Goal: Check status: Check status

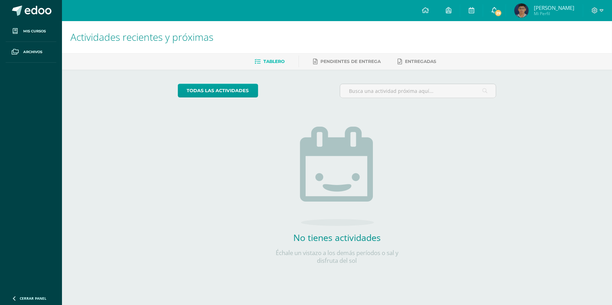
click at [496, 5] on link "29" at bounding box center [494, 10] width 23 height 21
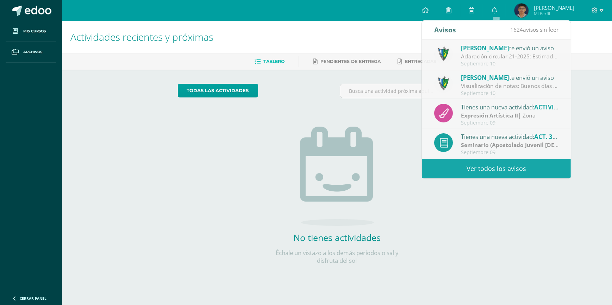
click at [526, 7] on img at bounding box center [521, 11] width 14 height 14
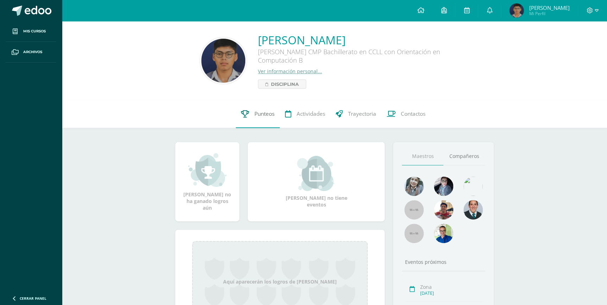
click at [269, 120] on link "Punteos" at bounding box center [258, 114] width 44 height 28
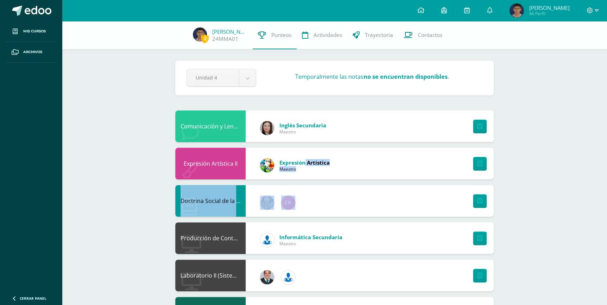
drag, startPoint x: 305, startPoint y: 195, endPoint x: 306, endPoint y: 162, distance: 33.1
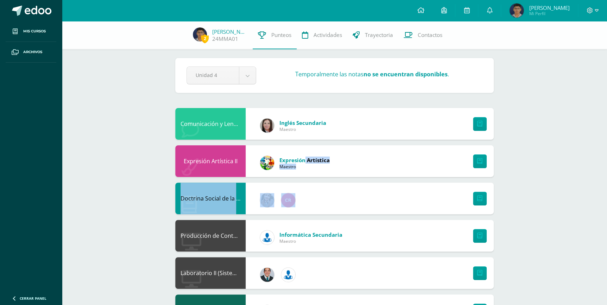
scroll to position [5, 0]
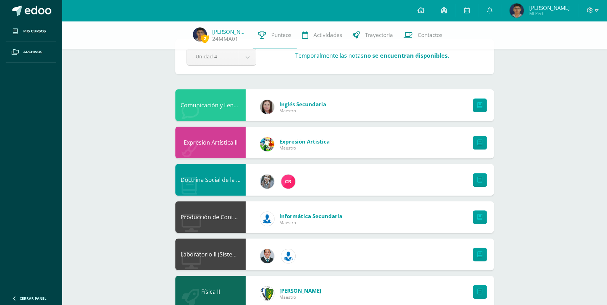
scroll to position [0, 0]
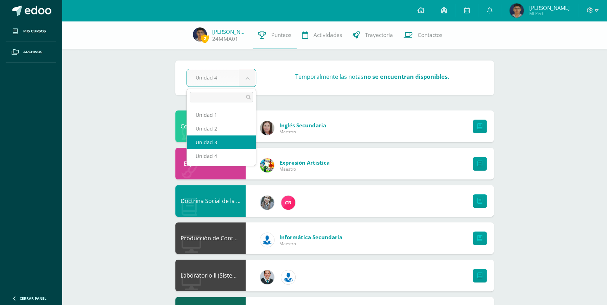
select select "Unidad 3"
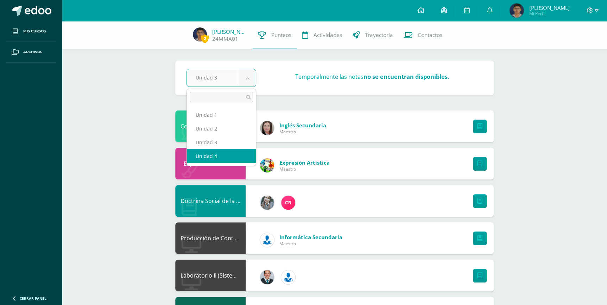
select select "Unidad 4"
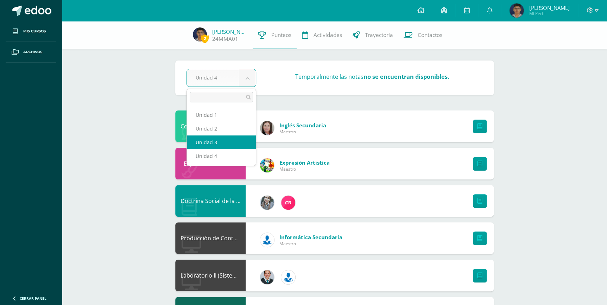
select select "Unidad 3"
